Goal: Task Accomplishment & Management: Use online tool/utility

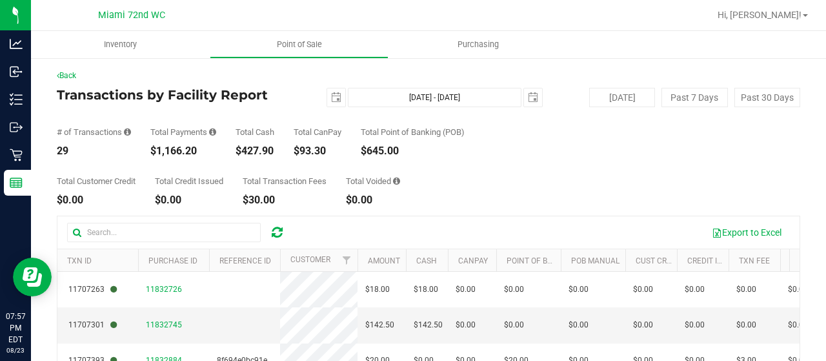
click at [516, 181] on div "Total Customer Credit $0.00 Total Credit Issued $0.00 Total Transaction Fees $3…" at bounding box center [429, 180] width 744 height 49
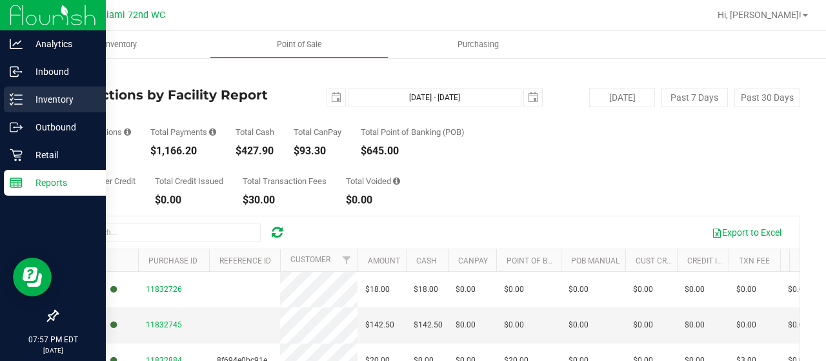
click at [37, 107] on p "Inventory" at bounding box center [61, 99] width 77 height 15
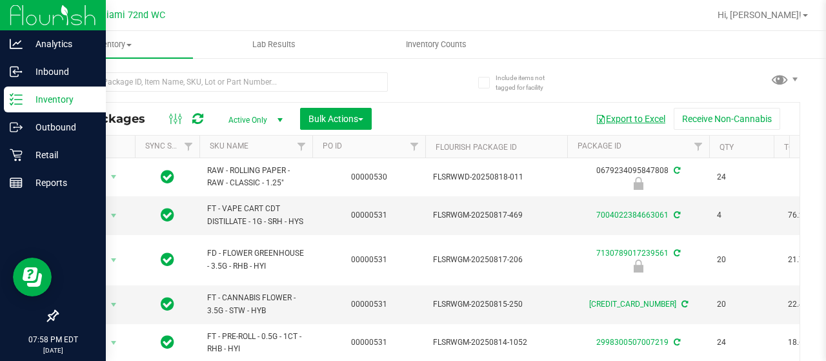
click at [614, 120] on button "Export to Excel" at bounding box center [630, 119] width 86 height 22
click at [221, 146] on link "SKU Name" at bounding box center [229, 145] width 39 height 9
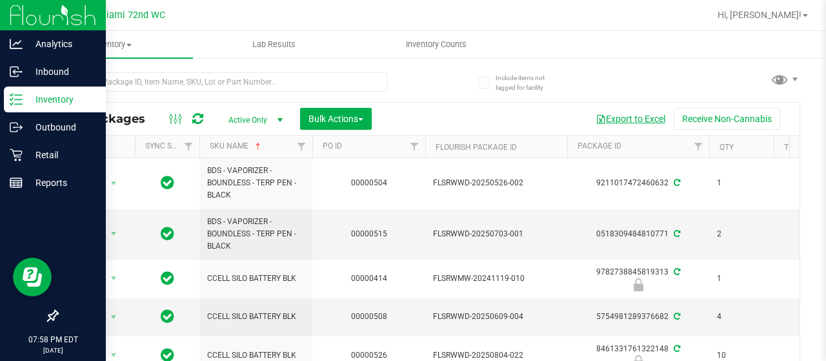
click at [636, 119] on button "Export to Excel" at bounding box center [630, 119] width 86 height 22
click at [802, 16] on link "Hi, [PERSON_NAME]!" at bounding box center [763, 15] width 101 height 14
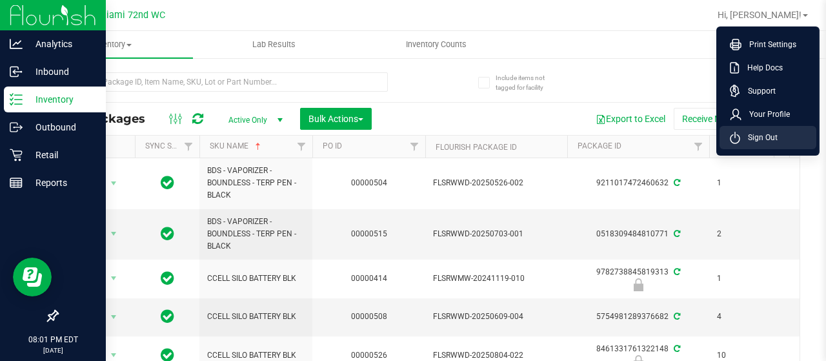
click at [777, 143] on span "Sign Out" at bounding box center [758, 137] width 37 height 13
